Goal: Transaction & Acquisition: Purchase product/service

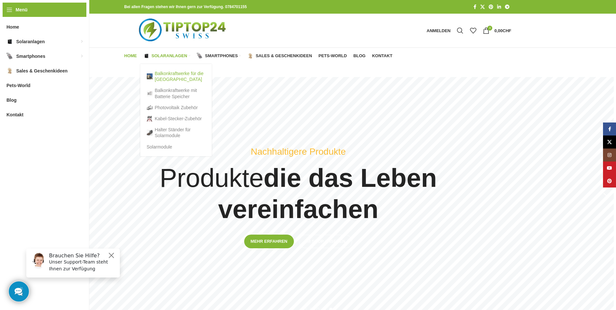
click at [168, 75] on link "Balkonkraftwerke für die [GEOGRAPHIC_DATA]" at bounding box center [176, 76] width 58 height 17
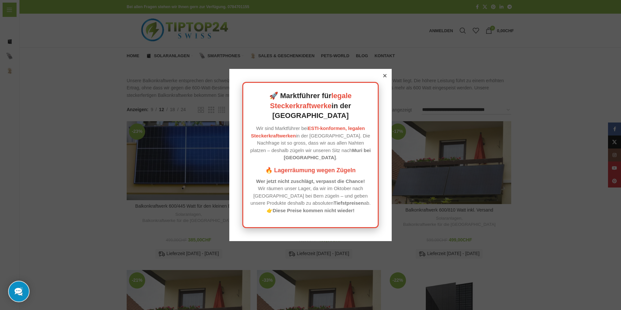
click at [383, 79] on div at bounding box center [385, 76] width 6 height 6
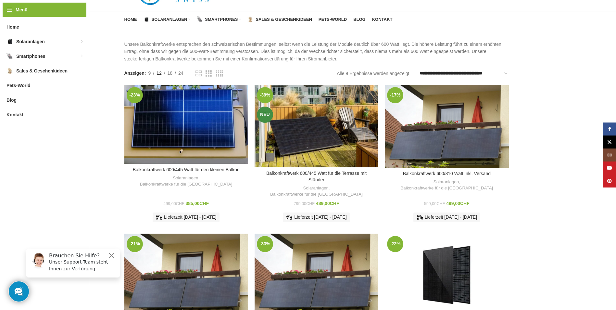
scroll to position [32, 0]
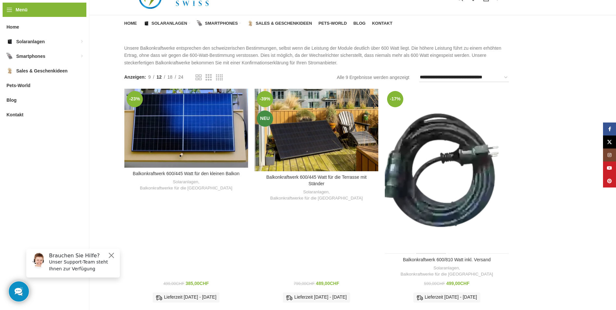
click at [425, 116] on div "Balkonkraftwerk 600/810 Watt inkl. Versand" at bounding box center [431, 171] width 31 height 165
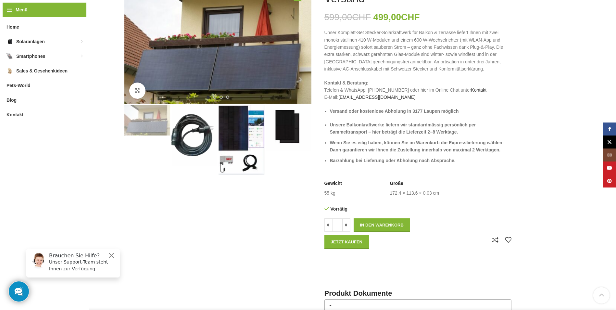
scroll to position [65, 0]
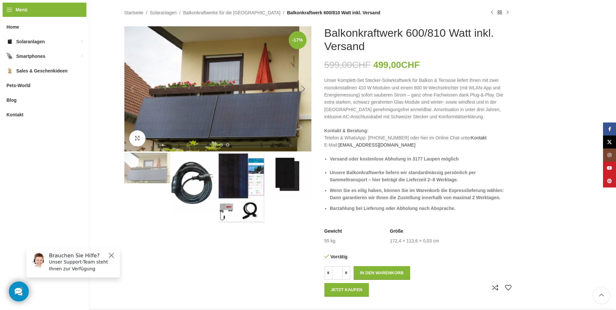
click at [301, 89] on div "Next slide" at bounding box center [303, 89] width 16 height 16
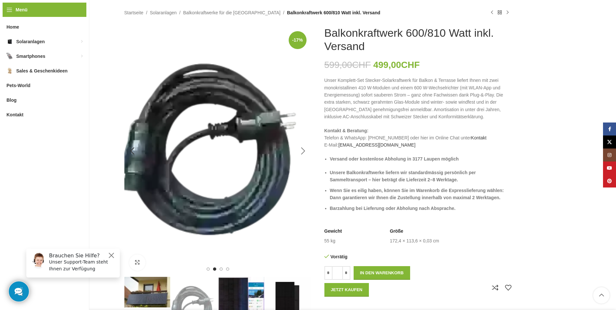
click at [297, 151] on div "Next slide" at bounding box center [303, 151] width 16 height 16
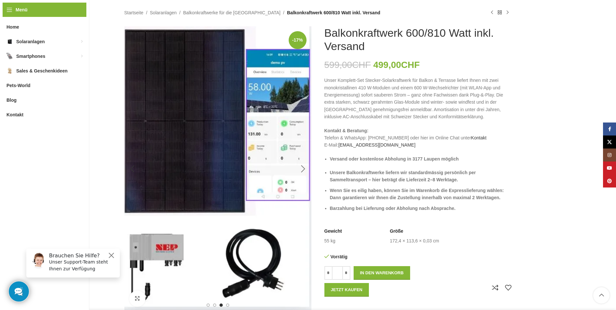
click at [301, 164] on div "Next slide" at bounding box center [303, 169] width 16 height 16
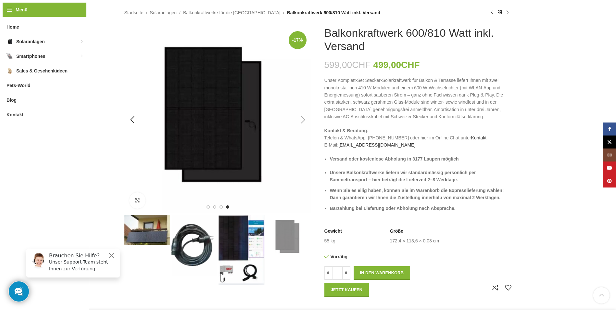
click at [301, 119] on div "Next slide" at bounding box center [303, 120] width 16 height 16
click at [303, 120] on div "Next slide" at bounding box center [303, 120] width 16 height 16
click at [303, 119] on div "Next slide" at bounding box center [303, 120] width 16 height 16
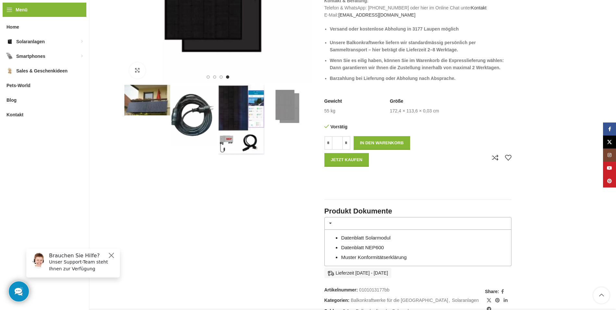
scroll to position [0, 0]
